Goal: Transaction & Acquisition: Purchase product/service

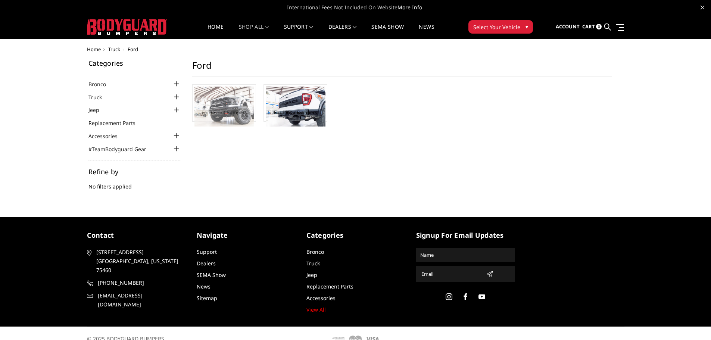
click at [233, 113] on img at bounding box center [225, 107] width 60 height 40
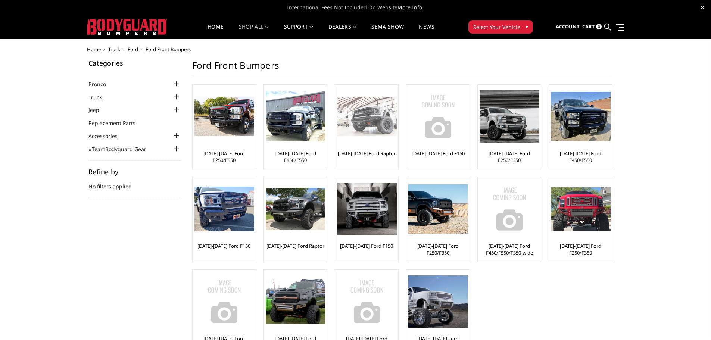
click at [354, 118] on img at bounding box center [367, 117] width 60 height 40
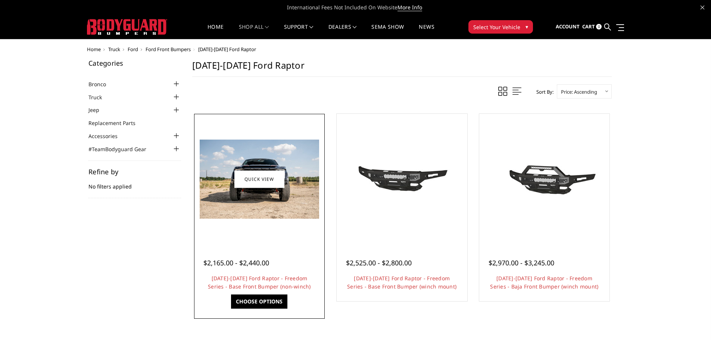
click at [256, 203] on img at bounding box center [259, 179] width 119 height 79
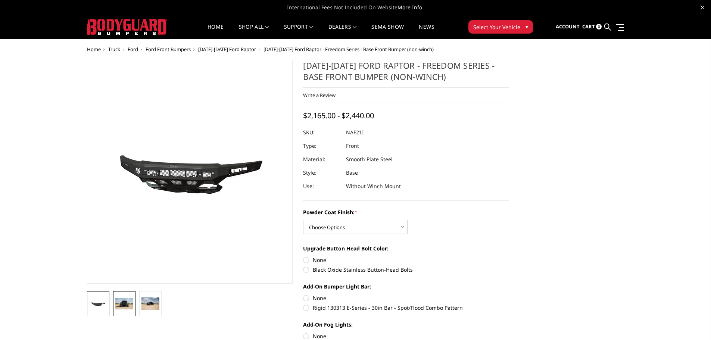
click at [134, 302] on link at bounding box center [124, 303] width 22 height 25
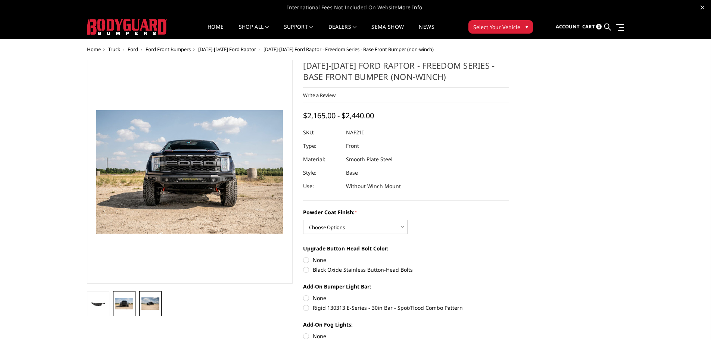
click at [146, 302] on img at bounding box center [151, 304] width 18 height 12
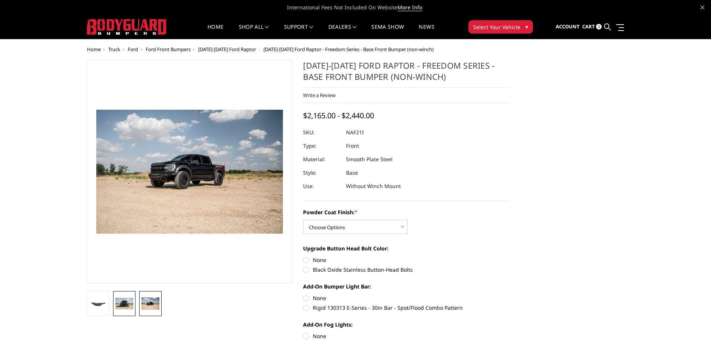
click at [123, 302] on img at bounding box center [124, 304] width 18 height 12
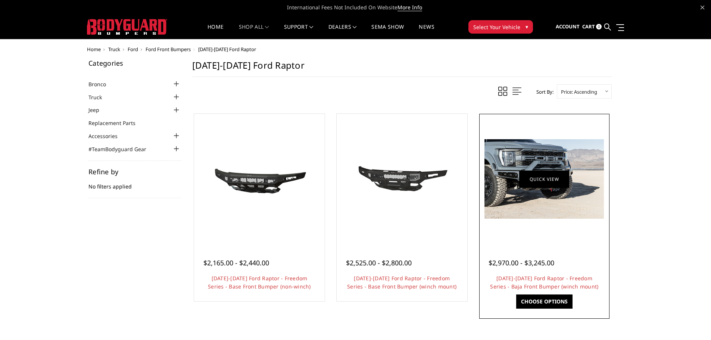
click at [542, 174] on link "Quick view" at bounding box center [544, 179] width 50 height 18
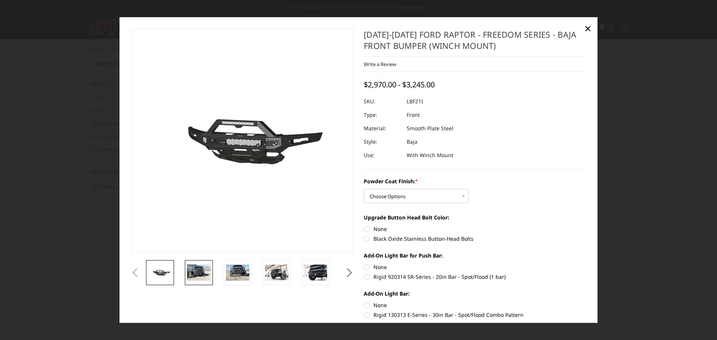
click at [195, 273] on img at bounding box center [199, 273] width 24 height 16
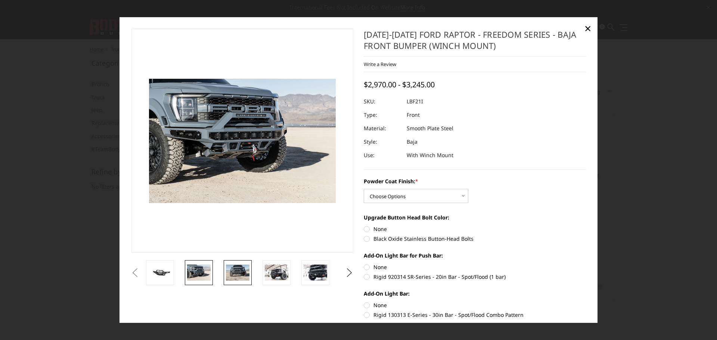
click at [230, 267] on img at bounding box center [238, 273] width 24 height 16
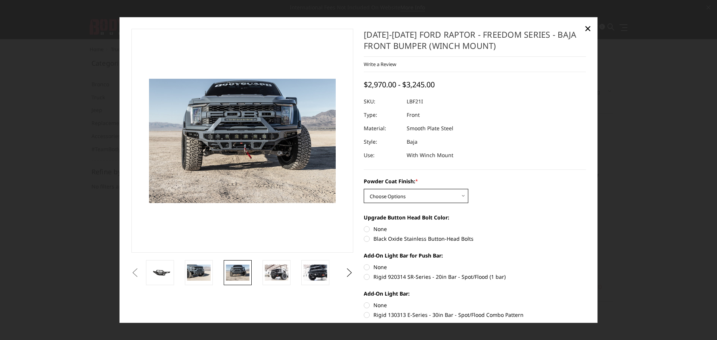
click at [458, 196] on select "Choose Options Bare Metal Texture Black Powder Coat" at bounding box center [416, 196] width 105 height 14
click at [364, 189] on select "Choose Options Bare Metal Texture Black Powder Coat" at bounding box center [416, 196] width 105 height 14
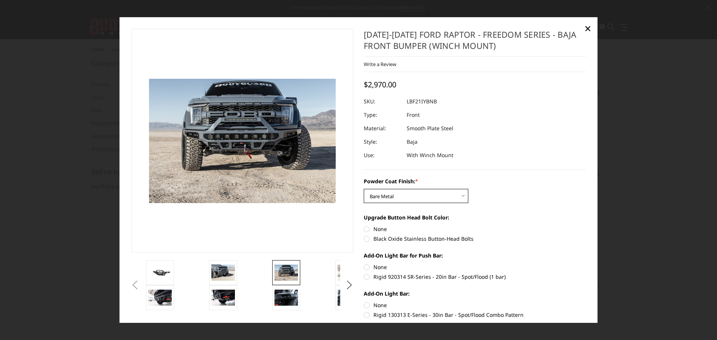
click at [456, 198] on select "Choose Options Bare Metal Texture Black Powder Coat" at bounding box center [416, 196] width 105 height 14
click at [364, 189] on select "Choose Options Bare Metal Texture Black Powder Coat" at bounding box center [416, 196] width 105 height 14
click at [457, 197] on select "Choose Options Bare Metal Texture Black Powder Coat" at bounding box center [416, 196] width 105 height 14
select select "2765"
click at [364, 189] on select "Choose Options Bare Metal Texture Black Powder Coat" at bounding box center [416, 196] width 105 height 14
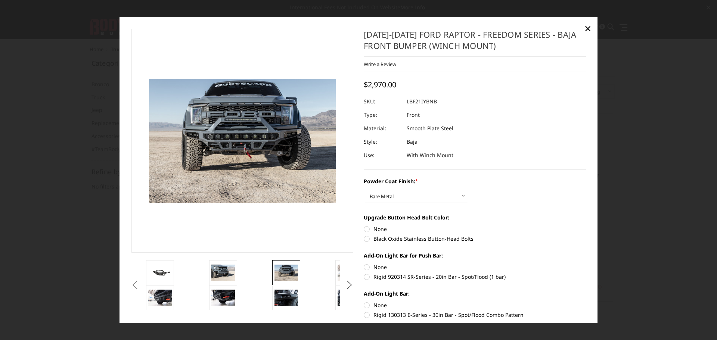
click at [281, 271] on img at bounding box center [286, 273] width 24 height 16
click at [161, 299] on img at bounding box center [160, 298] width 24 height 16
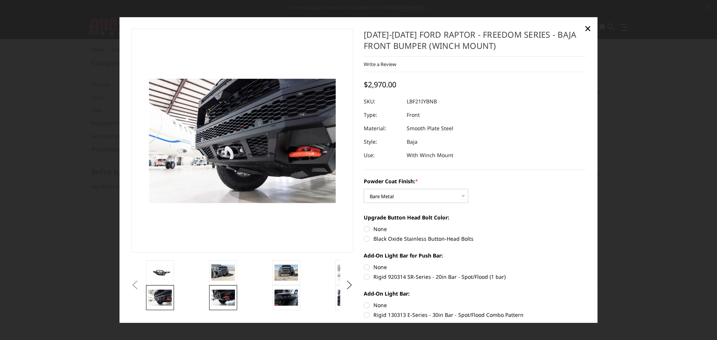
click at [222, 297] on img at bounding box center [223, 298] width 24 height 16
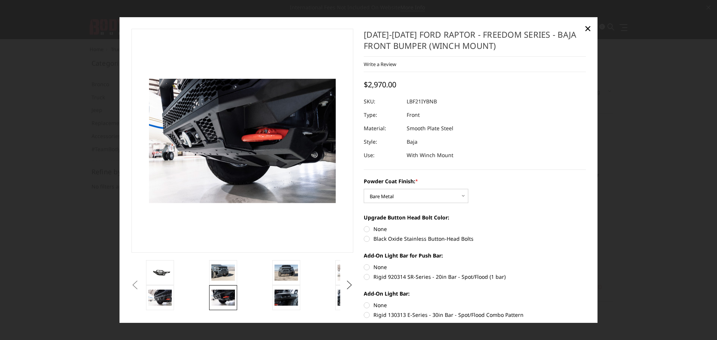
click at [349, 284] on button "Next" at bounding box center [349, 285] width 11 height 11
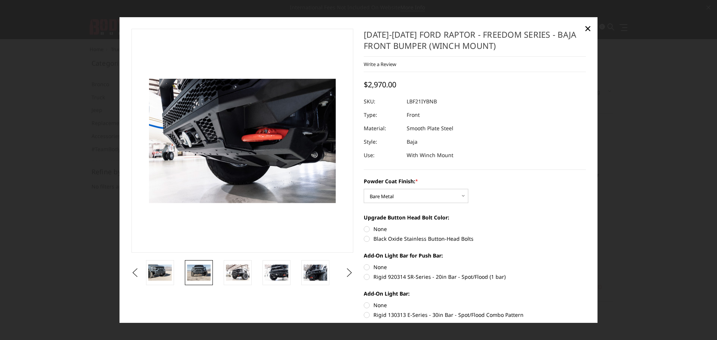
click at [209, 272] on img at bounding box center [199, 273] width 24 height 16
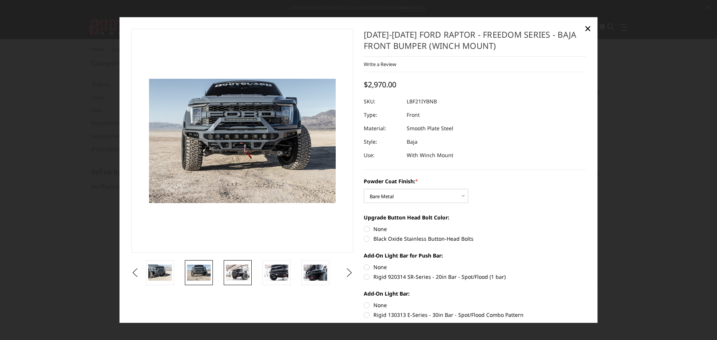
click at [235, 273] on img at bounding box center [238, 273] width 24 height 16
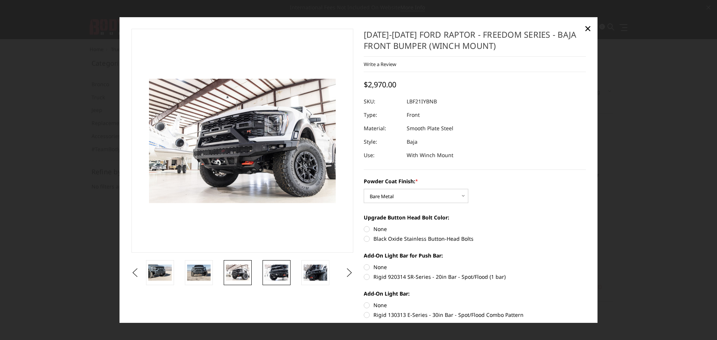
click at [271, 273] on img at bounding box center [277, 273] width 24 height 16
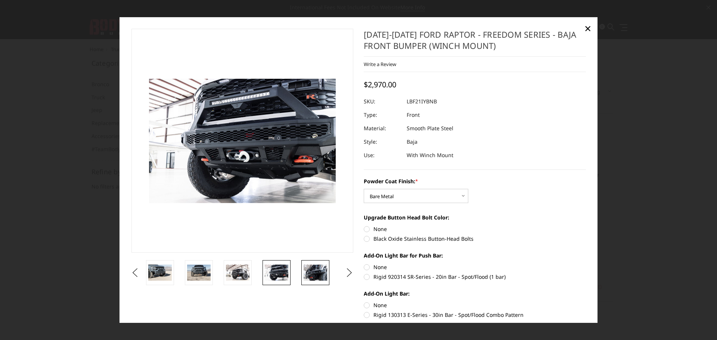
click at [308, 274] on img at bounding box center [316, 273] width 24 height 16
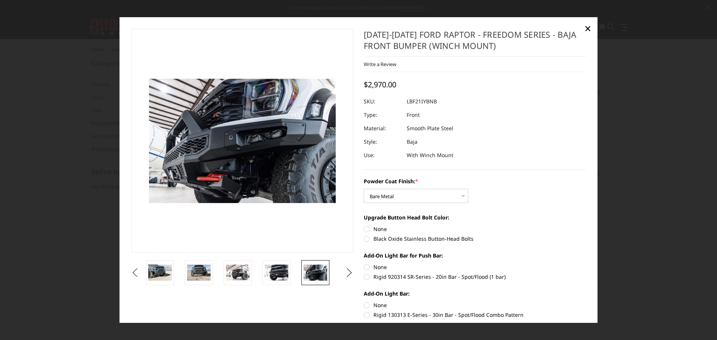
click at [141, 272] on button "Previous" at bounding box center [135, 272] width 11 height 11
click at [241, 273] on img at bounding box center [238, 273] width 24 height 16
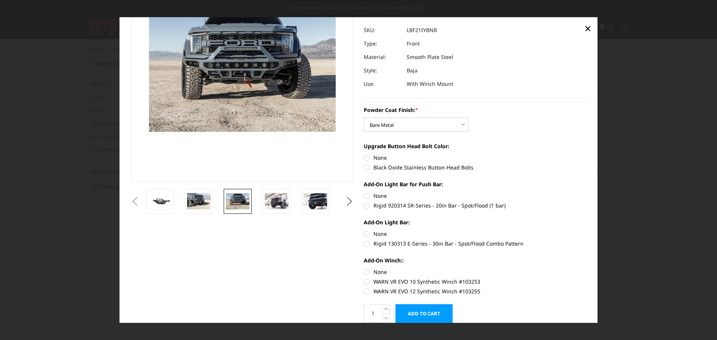
scroll to position [75, 0]
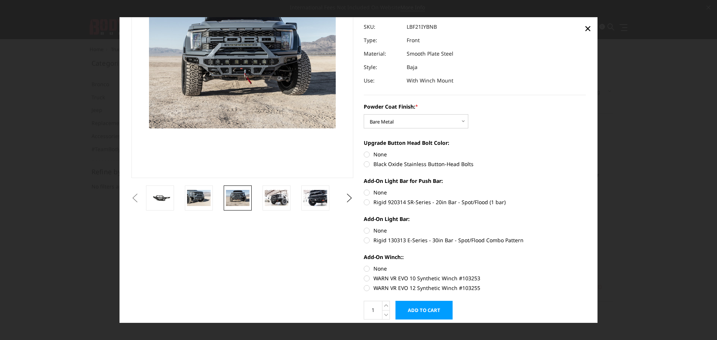
click at [365, 153] on label "None" at bounding box center [475, 154] width 222 height 8
click at [364, 151] on input "None" at bounding box center [364, 150] width 0 height 0
radio input "true"
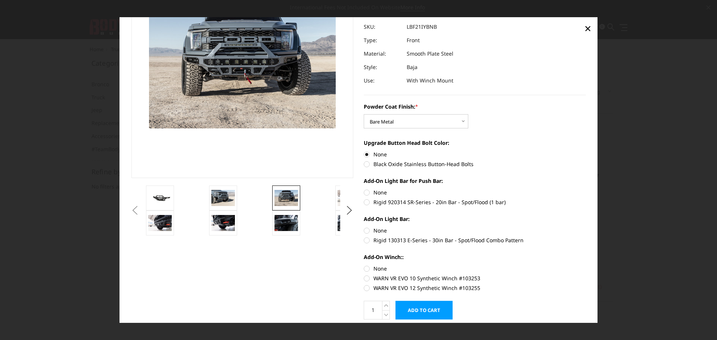
click at [378, 190] on label "None" at bounding box center [475, 193] width 222 height 8
click at [364, 189] on input "None" at bounding box center [364, 189] width 0 height 0
radio input "true"
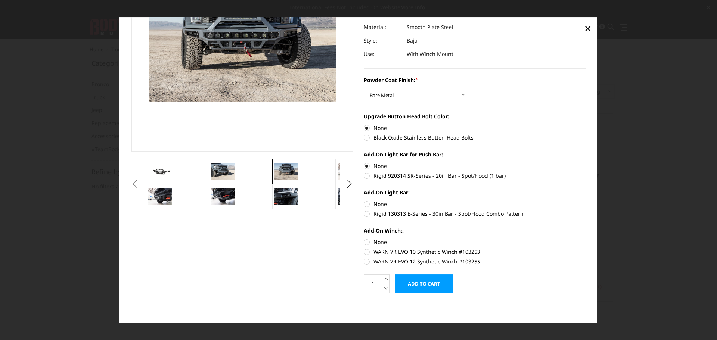
click at [373, 205] on label "None" at bounding box center [475, 204] width 222 height 8
click at [364, 200] on input "None" at bounding box center [364, 200] width 0 height 0
radio input "true"
click at [364, 242] on label "None" at bounding box center [475, 242] width 222 height 8
click at [364, 239] on input "None" at bounding box center [364, 238] width 0 height 0
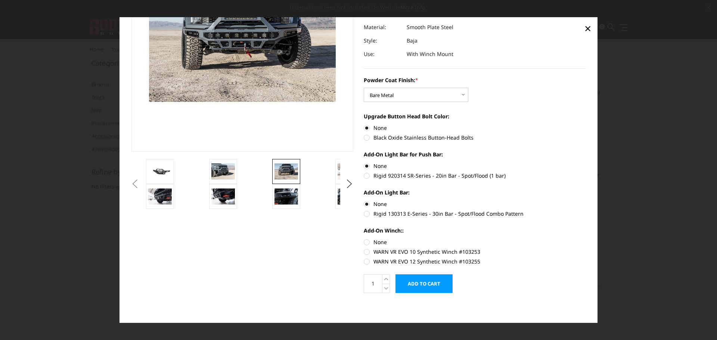
radio input "true"
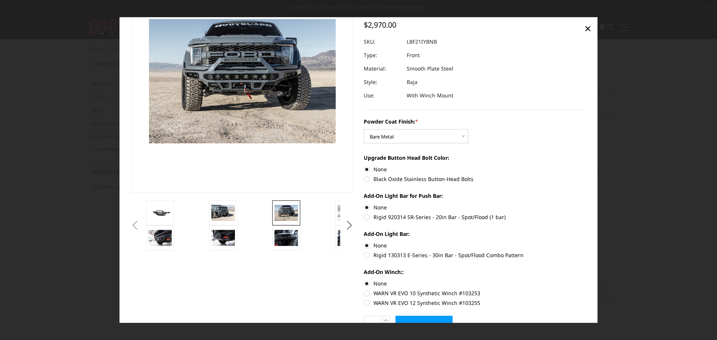
scroll to position [75, 0]
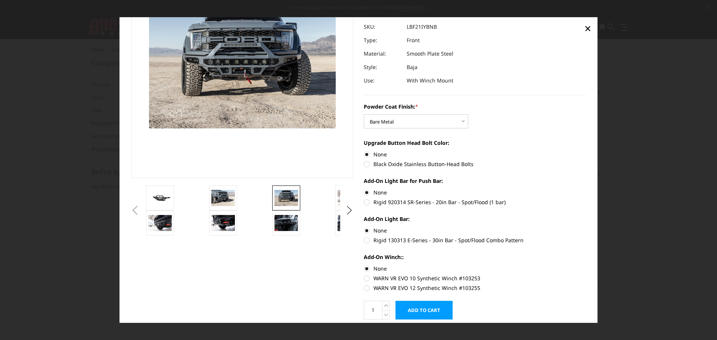
click at [134, 209] on button "Previous" at bounding box center [135, 210] width 11 height 11
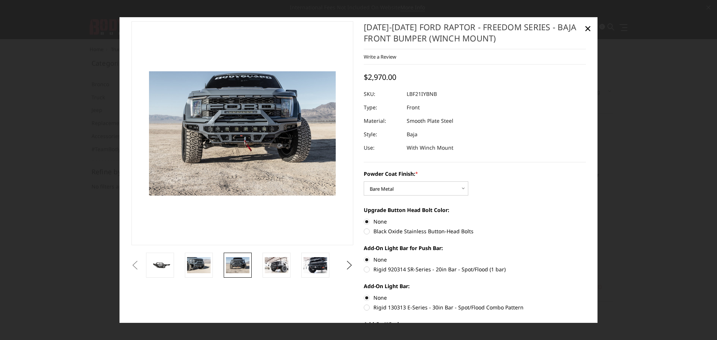
scroll to position [0, 0]
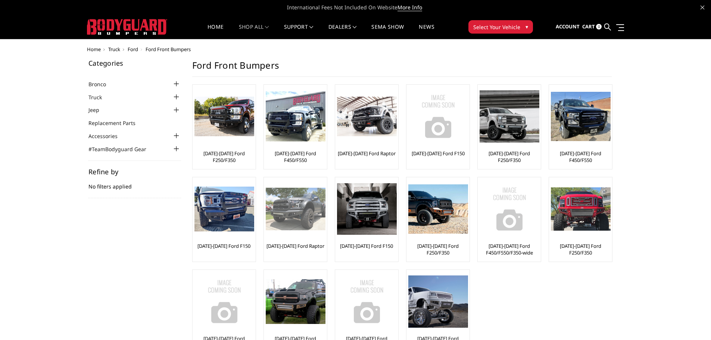
click at [289, 212] on img at bounding box center [296, 209] width 60 height 43
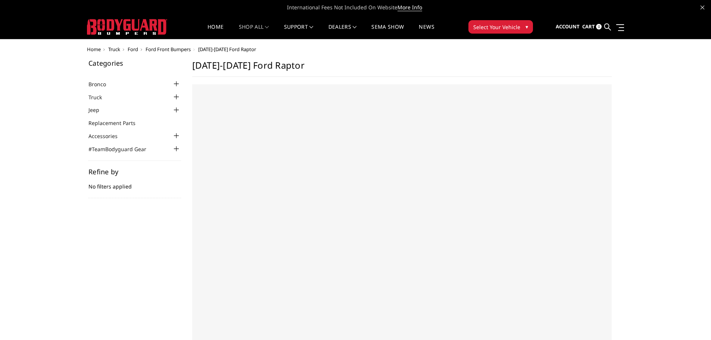
select select "US"
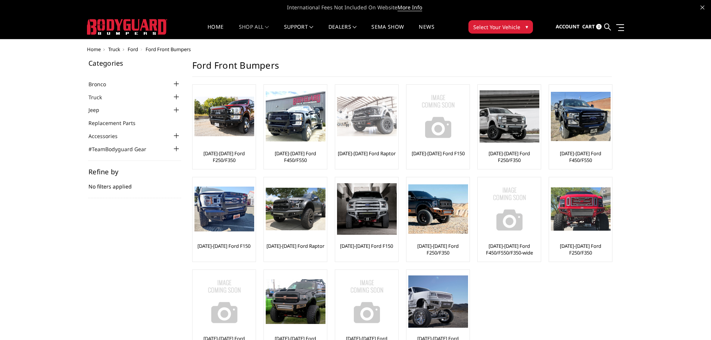
click at [367, 122] on img at bounding box center [367, 117] width 60 height 40
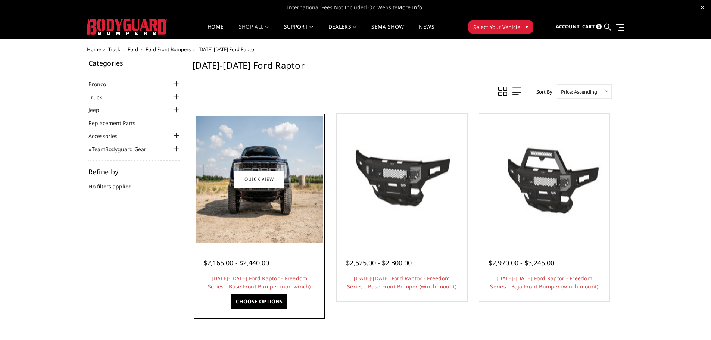
click at [262, 201] on img at bounding box center [259, 179] width 127 height 127
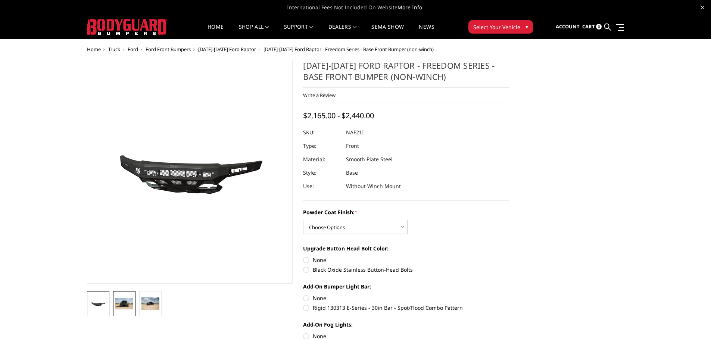
click at [127, 303] on img at bounding box center [124, 304] width 18 height 12
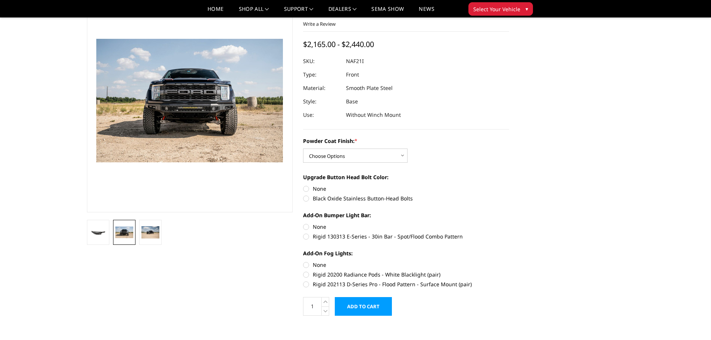
scroll to position [75, 0]
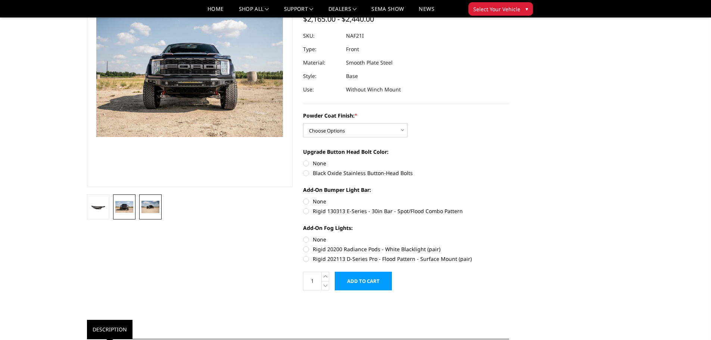
click at [150, 207] on img at bounding box center [151, 207] width 18 height 12
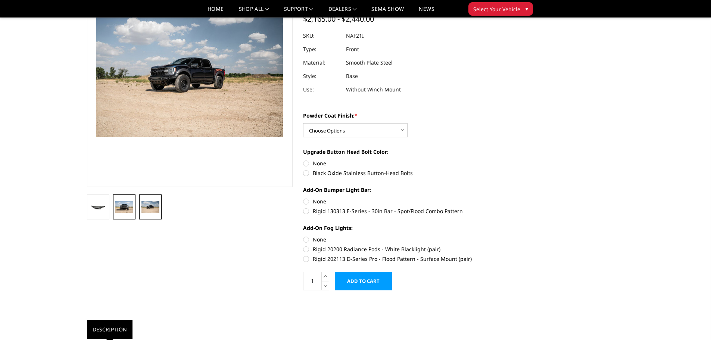
click at [131, 204] on img at bounding box center [124, 207] width 18 height 12
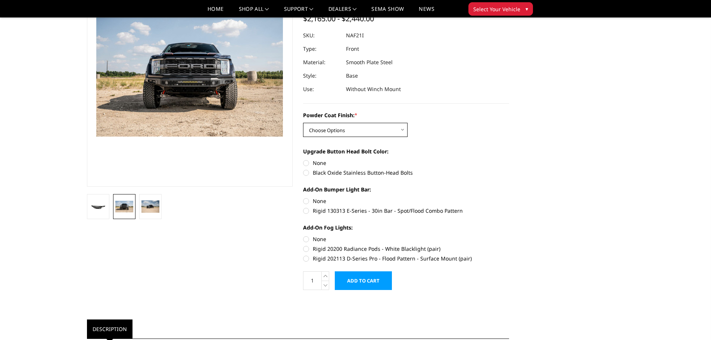
click at [400, 128] on select "Choose Options Bare Metal Texture Black Powder Coat" at bounding box center [355, 130] width 105 height 14
select select "2767"
click at [303, 123] on select "Choose Options Bare Metal Texture Black Powder Coat" at bounding box center [355, 130] width 105 height 14
click at [307, 162] on label "None" at bounding box center [406, 163] width 206 height 8
click at [304, 159] on input "None" at bounding box center [303, 159] width 0 height 0
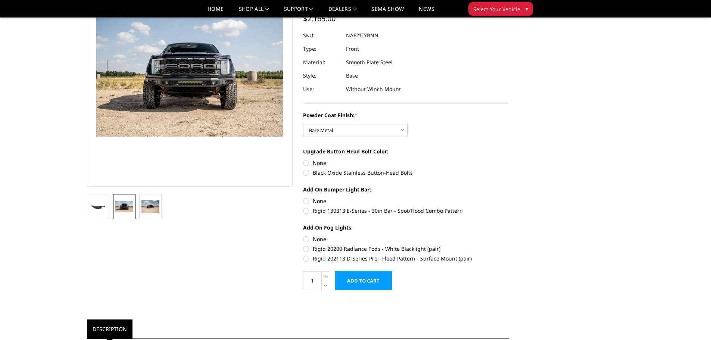
radio input "true"
click at [307, 210] on label "Rigid 130313 E-Series - 30in Bar - Spot/Flood Combo Pattern" at bounding box center [406, 211] width 206 height 8
click at [509, 198] on input "Rigid 130313 E-Series - 30in Bar - Spot/Flood Combo Pattern" at bounding box center [509, 197] width 0 height 0
radio input "true"
click at [307, 248] on label "Rigid 20200 Radiance Pods - White Blacklight (pair)" at bounding box center [406, 249] width 206 height 8
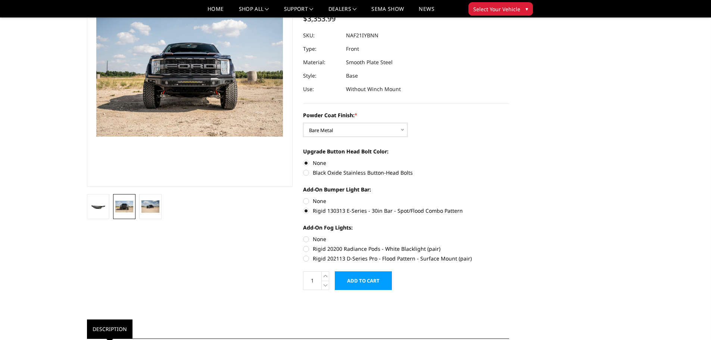
click at [509, 236] on input "Rigid 20200 Radiance Pods - White Blacklight (pair)" at bounding box center [509, 235] width 0 height 0
radio input "true"
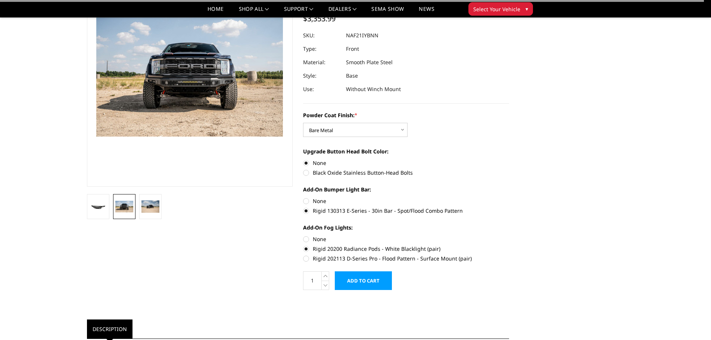
click at [305, 259] on label "Rigid 202113 D-Series Pro - Flood Pattern - Surface Mount (pair)" at bounding box center [406, 259] width 206 height 8
click at [509, 245] on input "Rigid 202113 D-Series Pro - Flood Pattern - Surface Mount (pair)" at bounding box center [509, 245] width 0 height 0
radio input "true"
click at [305, 257] on label "Rigid 202113 D-Series Pro - Flood Pattern - Surface Mount (pair)" at bounding box center [406, 259] width 206 height 8
click at [509, 245] on input "Rigid 202113 D-Series Pro - Flood Pattern - Surface Mount (pair)" at bounding box center [509, 245] width 0 height 0
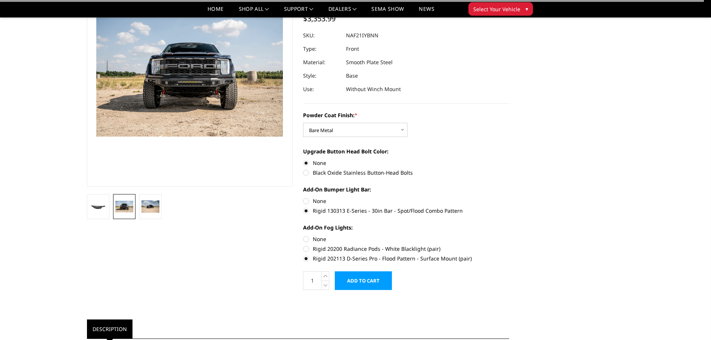
click at [306, 239] on label "None" at bounding box center [406, 239] width 206 height 8
click at [304, 236] on input "None" at bounding box center [303, 235] width 0 height 0
radio input "true"
click at [305, 201] on label "None" at bounding box center [406, 201] width 206 height 8
click at [304, 198] on input "None" at bounding box center [303, 197] width 0 height 0
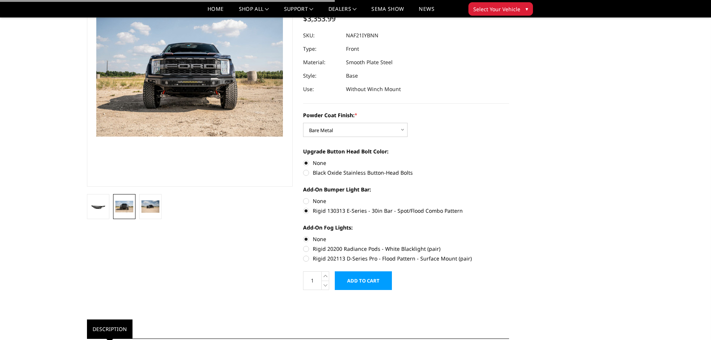
radio input "true"
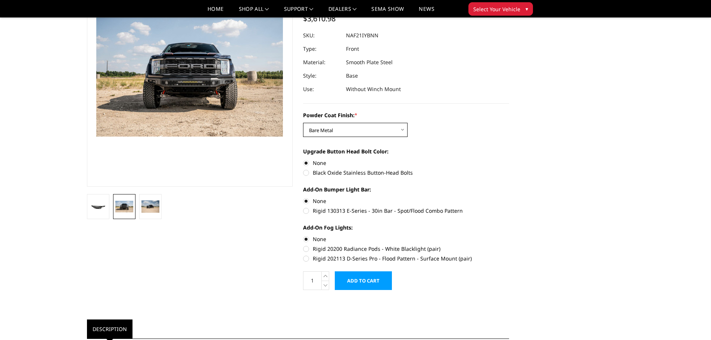
click at [402, 133] on select "Choose Options Bare Metal Texture Black Powder Coat" at bounding box center [355, 130] width 105 height 14
click at [303, 123] on select "Choose Options Bare Metal Texture Black Powder Coat" at bounding box center [355, 130] width 105 height 14
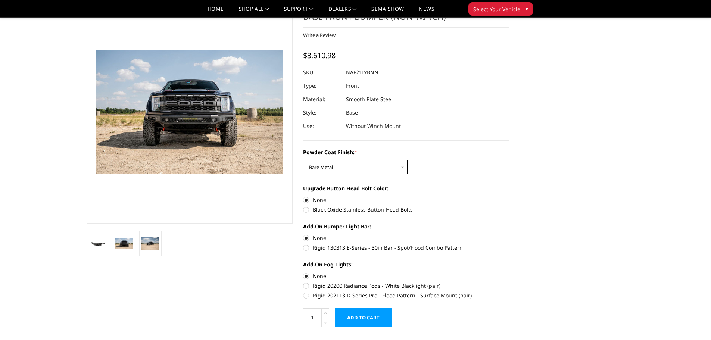
scroll to position [0, 0]
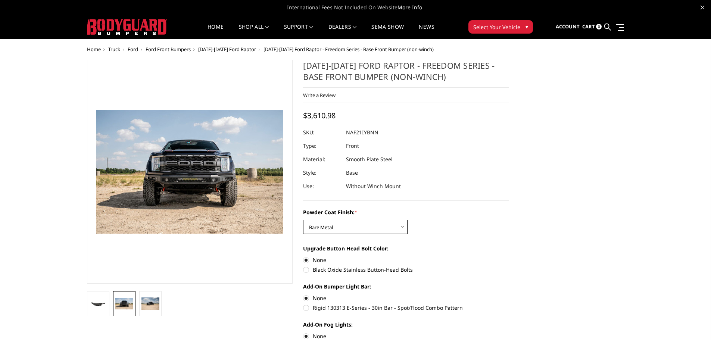
click at [395, 224] on select "Choose Options Bare Metal Texture Black Powder Coat" at bounding box center [355, 227] width 105 height 14
click at [303, 220] on select "Choose Options Bare Metal Texture Black Powder Coat" at bounding box center [355, 227] width 105 height 14
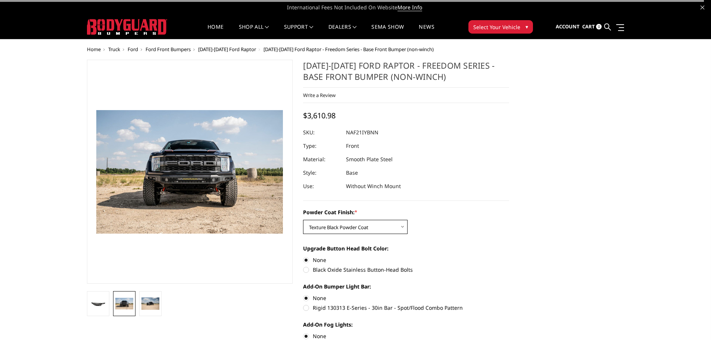
click at [400, 226] on select "Choose Options Bare Metal Texture Black Powder Coat" at bounding box center [355, 227] width 105 height 14
select select "2767"
click at [303, 220] on select "Choose Options Bare Metal Texture Black Powder Coat" at bounding box center [355, 227] width 105 height 14
click at [337, 268] on label "Black Oxide Stainless Button-Head Bolts" at bounding box center [406, 270] width 206 height 8
click at [509, 256] on input "Black Oxide Stainless Button-Head Bolts" at bounding box center [509, 256] width 0 height 0
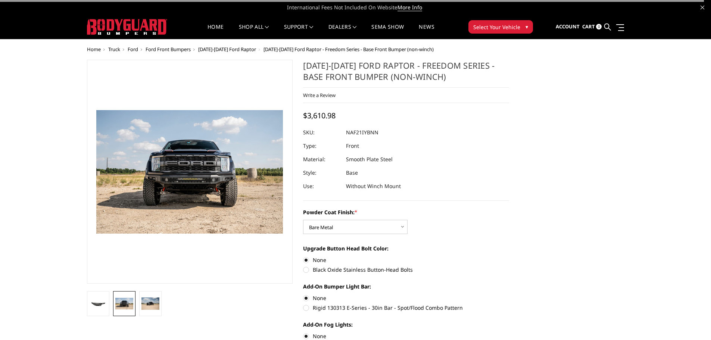
radio input "true"
click at [306, 260] on label "None" at bounding box center [406, 260] width 206 height 8
click at [304, 256] on input "None" at bounding box center [303, 256] width 0 height 0
radio input "true"
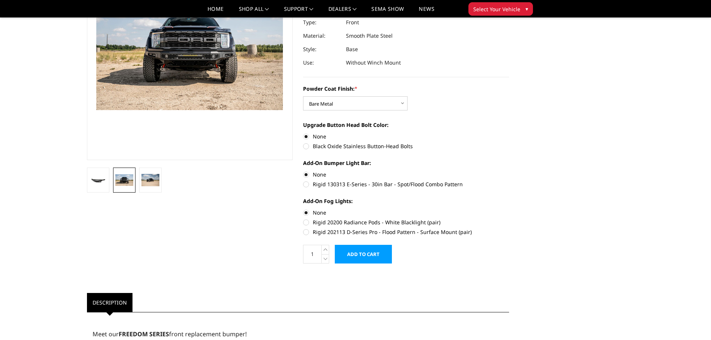
scroll to position [75, 0]
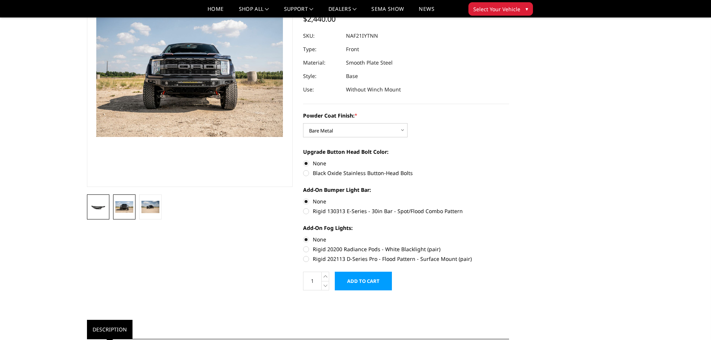
click at [97, 206] on img at bounding box center [98, 207] width 18 height 9
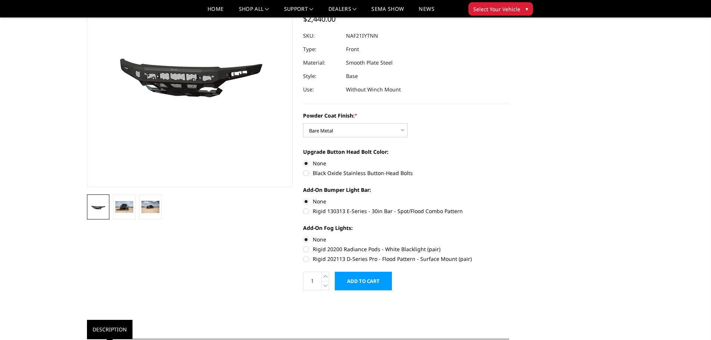
click at [97, 206] on img at bounding box center [98, 207] width 18 height 9
click at [122, 209] on img at bounding box center [124, 207] width 18 height 12
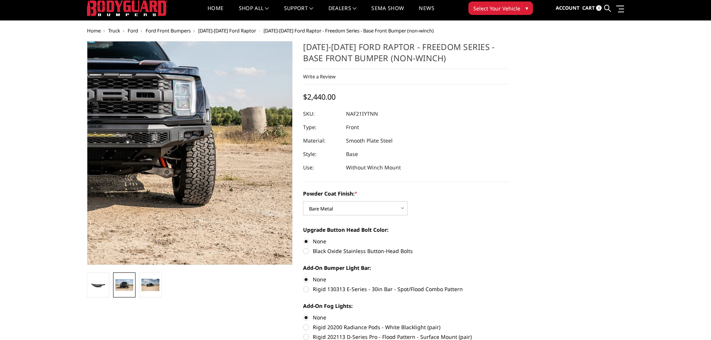
scroll to position [0, 0]
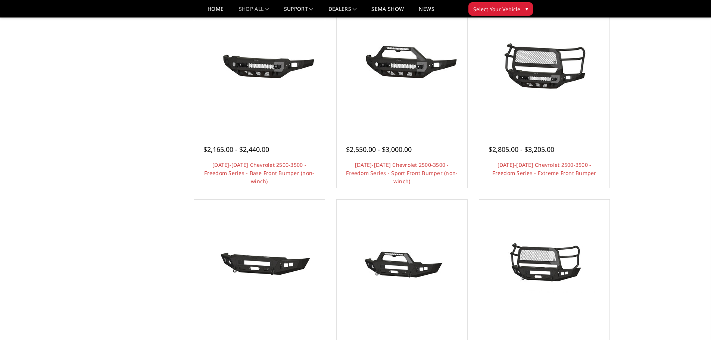
scroll to position [216, 0]
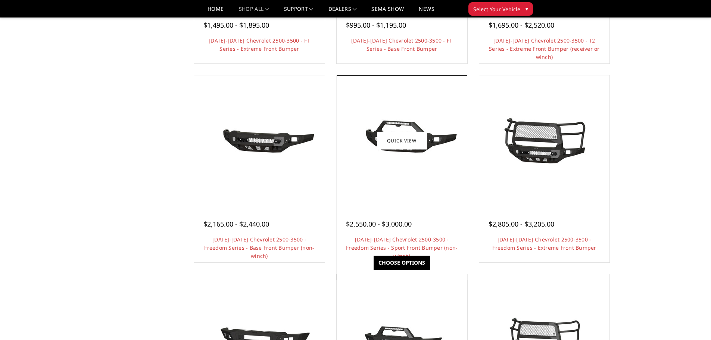
click at [355, 156] on img at bounding box center [401, 141] width 119 height 56
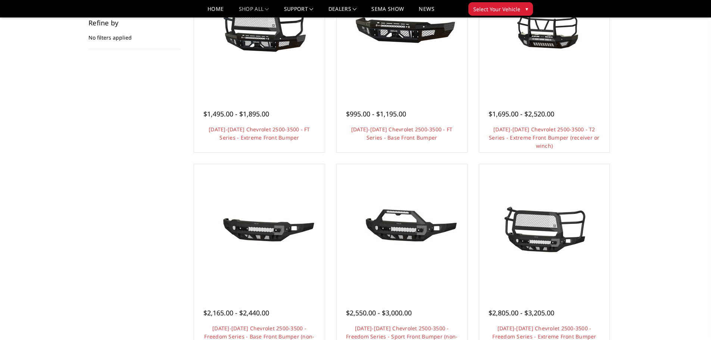
scroll to position [0, 0]
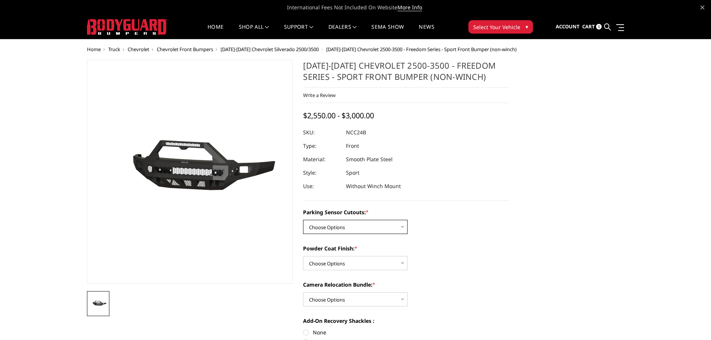
click at [331, 226] on select "Choose Options No - Without Parking Sensor Cutouts Yes - With Parking Sensor Cu…" at bounding box center [355, 227] width 105 height 14
select select "2972"
click at [303, 220] on select "Choose Options No - Without Parking Sensor Cutouts Yes - With Parking Sensor Cu…" at bounding box center [355, 227] width 105 height 14
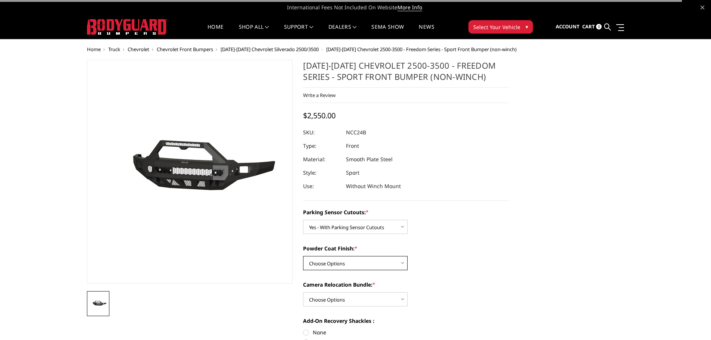
click at [347, 263] on select "Choose Options Bare Metal Texture Black Powder Coat" at bounding box center [355, 263] width 105 height 14
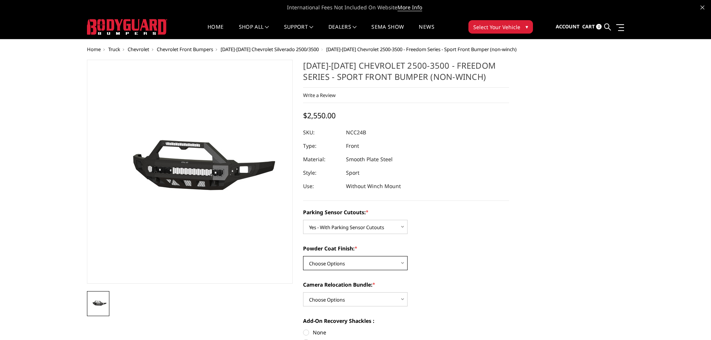
select select "2973"
click at [303, 256] on select "Choose Options Bare Metal Texture Black Powder Coat" at bounding box center [355, 263] width 105 height 14
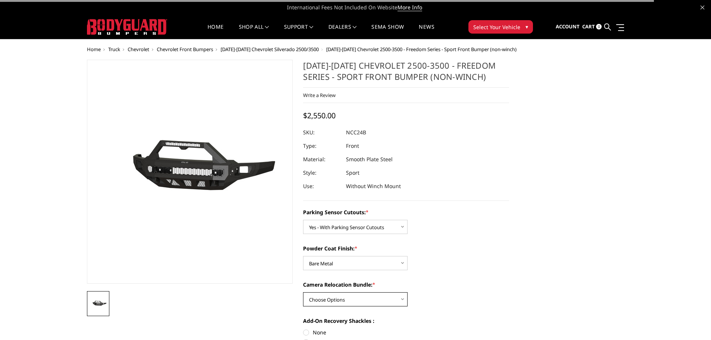
click at [390, 296] on select "Choose Options WITH Camera Relocation Bundle WITHOUT Camera Relocation Bundle" at bounding box center [355, 299] width 105 height 14
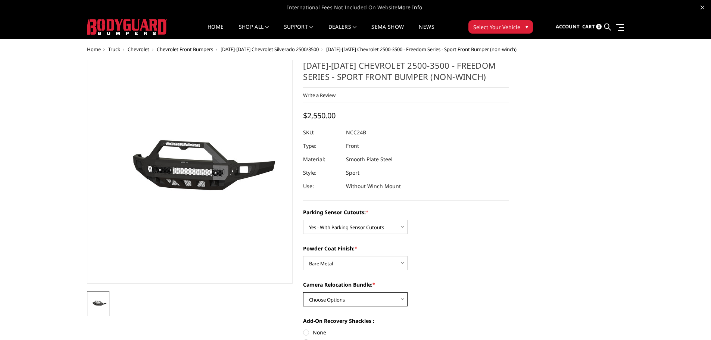
select select "2975"
click at [303, 292] on select "Choose Options WITH Camera Relocation Bundle WITHOUT Camera Relocation Bundle" at bounding box center [355, 299] width 105 height 14
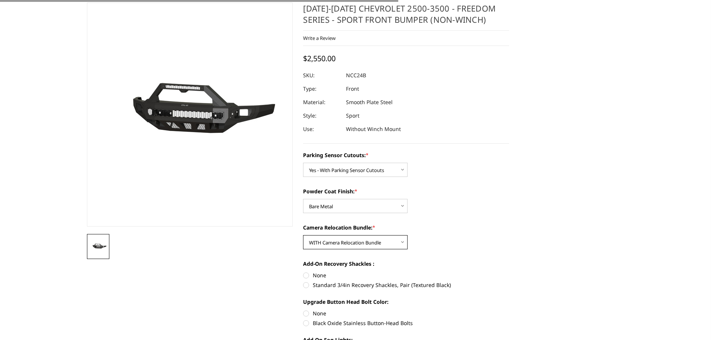
scroll to position [75, 0]
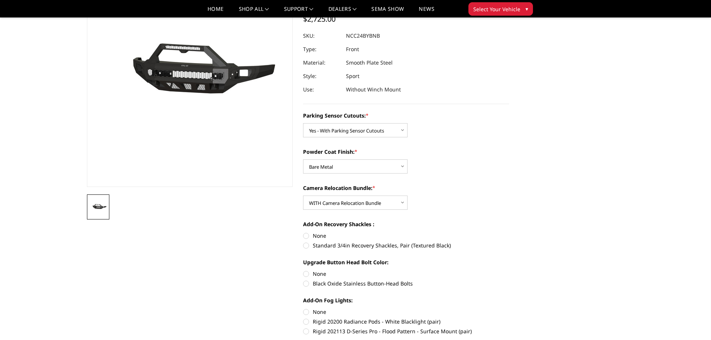
click at [307, 236] on label "None" at bounding box center [406, 236] width 206 height 8
click at [304, 232] on input "None" at bounding box center [303, 232] width 0 height 0
radio input "true"
click at [304, 273] on label "None" at bounding box center [406, 274] width 206 height 8
click at [304, 270] on input "None" at bounding box center [303, 270] width 0 height 0
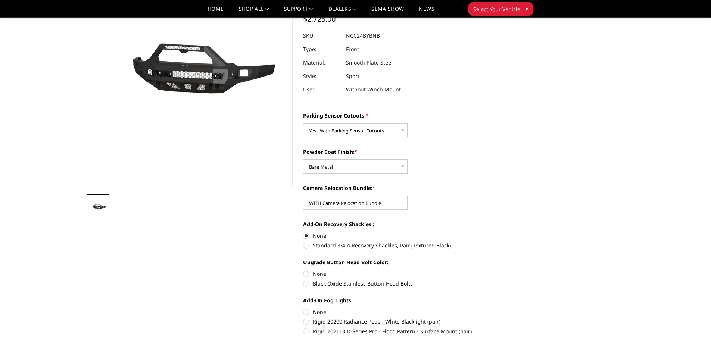
radio input "true"
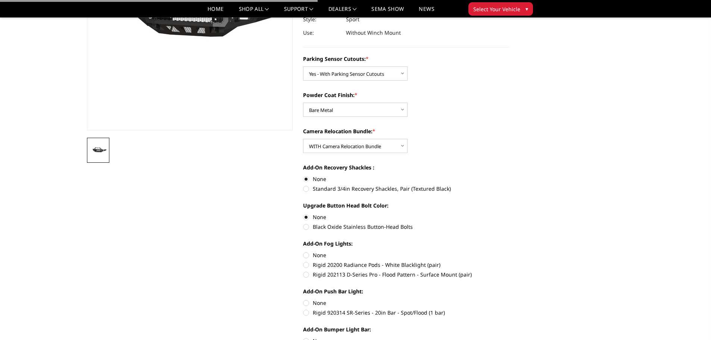
scroll to position [149, 0]
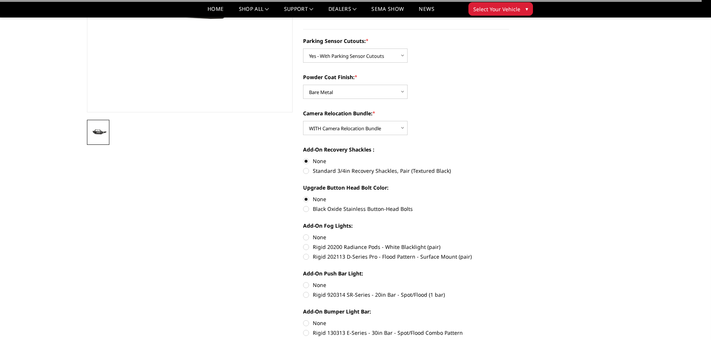
click at [306, 239] on label "None" at bounding box center [406, 237] width 206 height 8
click at [304, 234] on input "None" at bounding box center [303, 233] width 0 height 0
radio input "true"
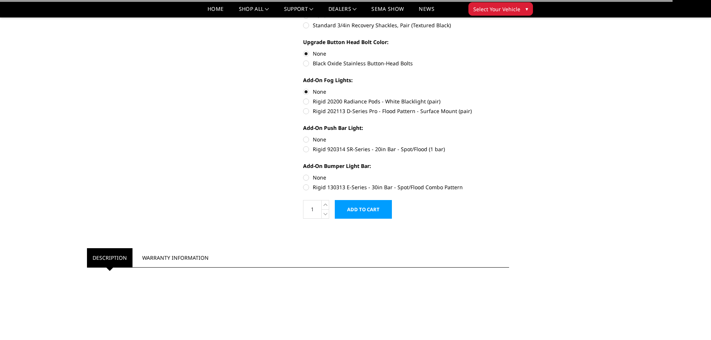
scroll to position [299, 0]
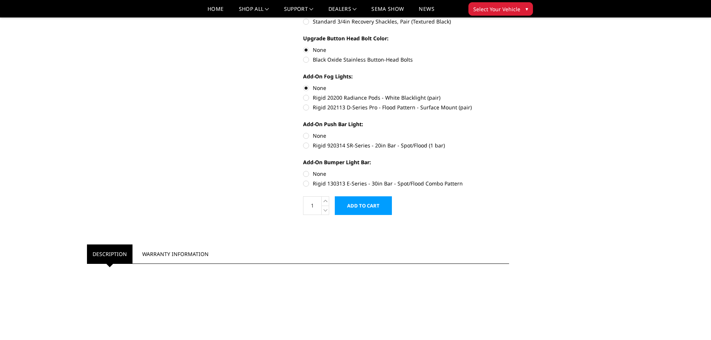
click at [306, 174] on label "None" at bounding box center [406, 174] width 206 height 8
click at [304, 170] on input "None" at bounding box center [303, 170] width 0 height 0
radio input "true"
click at [306, 135] on label "None" at bounding box center [406, 136] width 206 height 8
click at [304, 132] on input "None" at bounding box center [303, 132] width 0 height 0
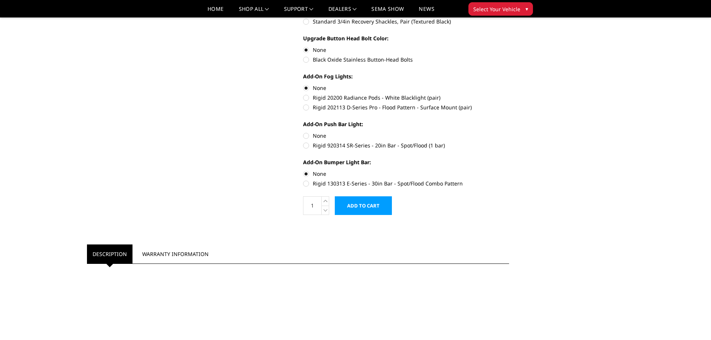
radio input "true"
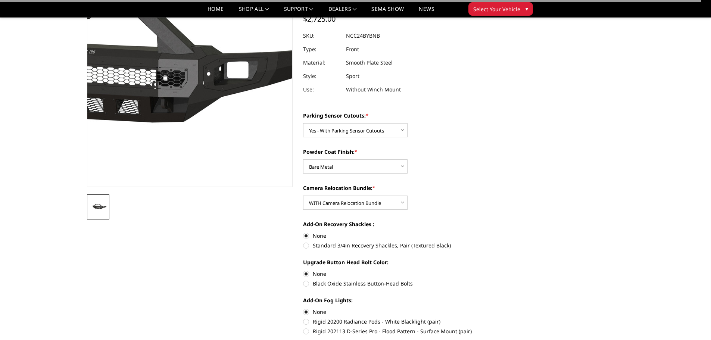
scroll to position [0, 0]
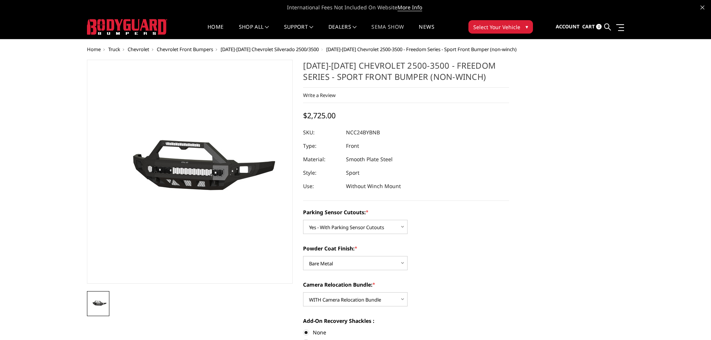
click at [393, 28] on link "SEMA Show" at bounding box center [387, 31] width 32 height 15
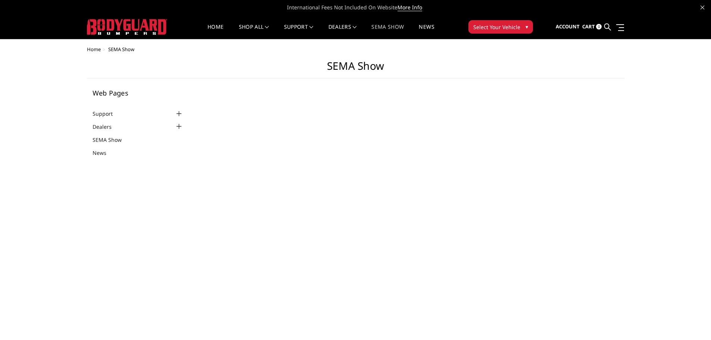
select select "US"
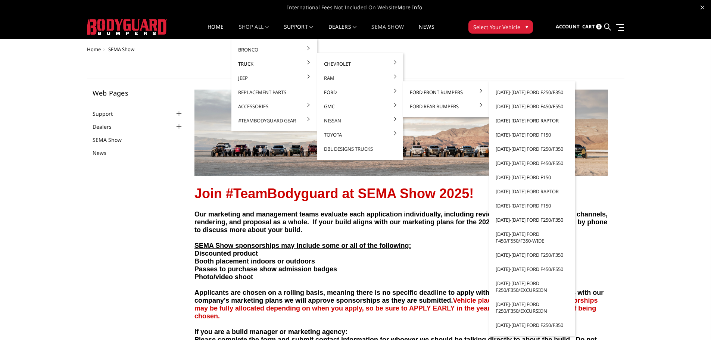
click at [515, 119] on link "[DATE]-[DATE] Ford Raptor" at bounding box center [532, 120] width 80 height 14
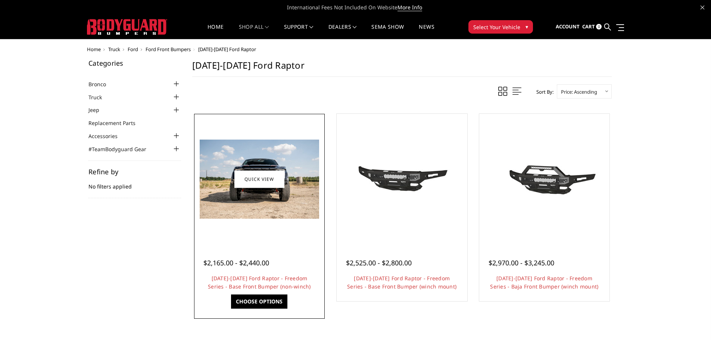
click at [300, 187] on img at bounding box center [259, 179] width 119 height 79
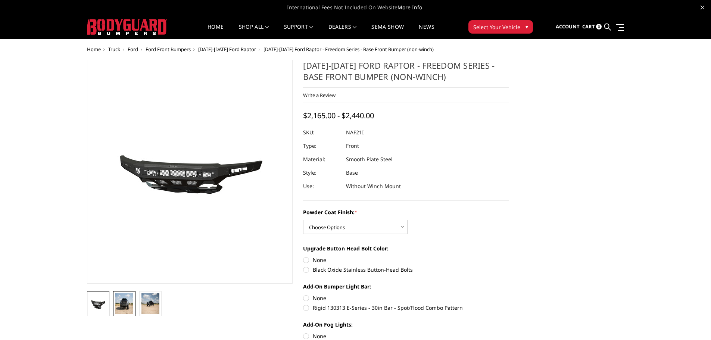
click at [124, 302] on img at bounding box center [124, 303] width 18 height 21
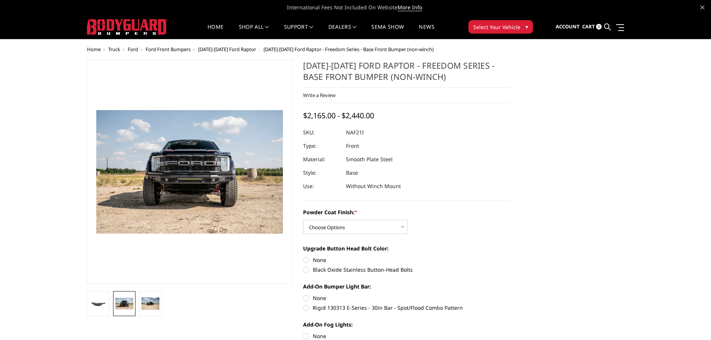
scroll to position [75, 0]
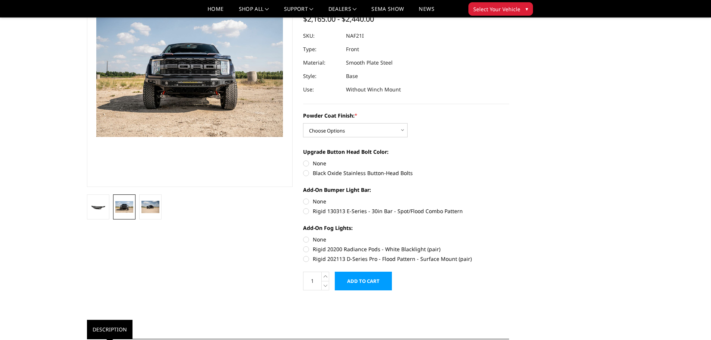
click at [306, 239] on label "None" at bounding box center [406, 240] width 206 height 8
click at [304, 236] on input "None" at bounding box center [303, 236] width 0 height 0
radio input "true"
click at [308, 200] on label "None" at bounding box center [406, 202] width 206 height 8
click at [304, 198] on input "None" at bounding box center [303, 198] width 0 height 0
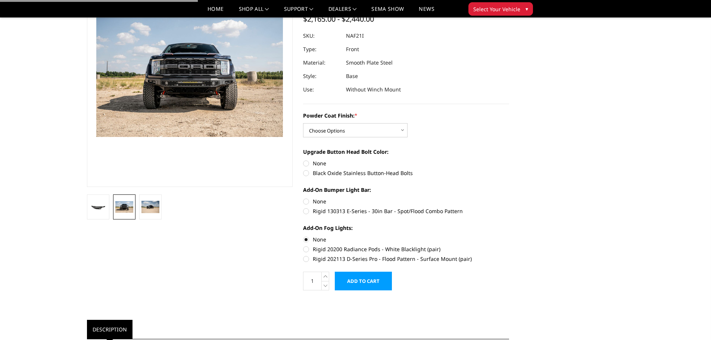
radio input "true"
click at [308, 164] on label "None" at bounding box center [406, 163] width 206 height 8
click at [304, 160] on input "None" at bounding box center [303, 159] width 0 height 0
radio input "true"
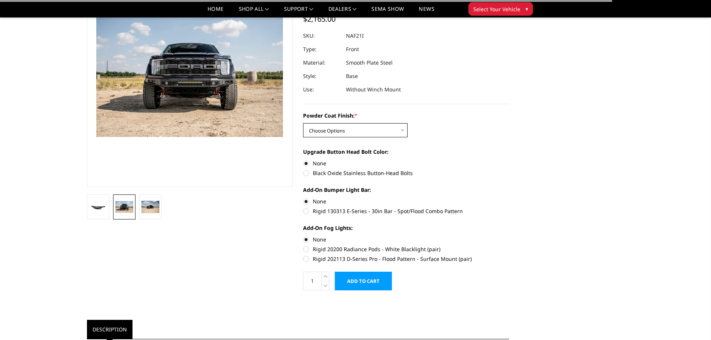
click at [315, 133] on select "Choose Options Bare Metal Texture Black Powder Coat" at bounding box center [355, 130] width 105 height 14
select select "2767"
click at [303, 123] on select "Choose Options Bare Metal Texture Black Powder Coat" at bounding box center [355, 130] width 105 height 14
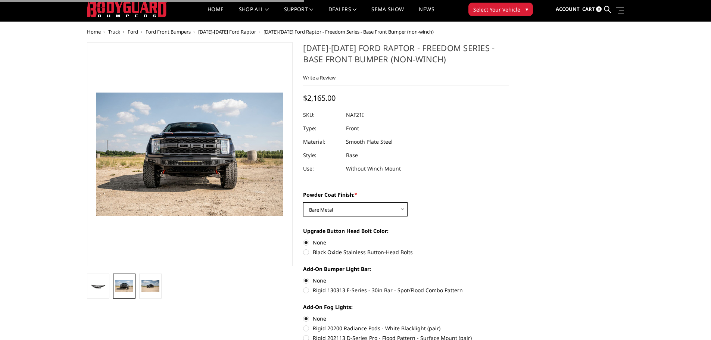
scroll to position [0, 0]
